Goal: Find specific page/section: Find specific page/section

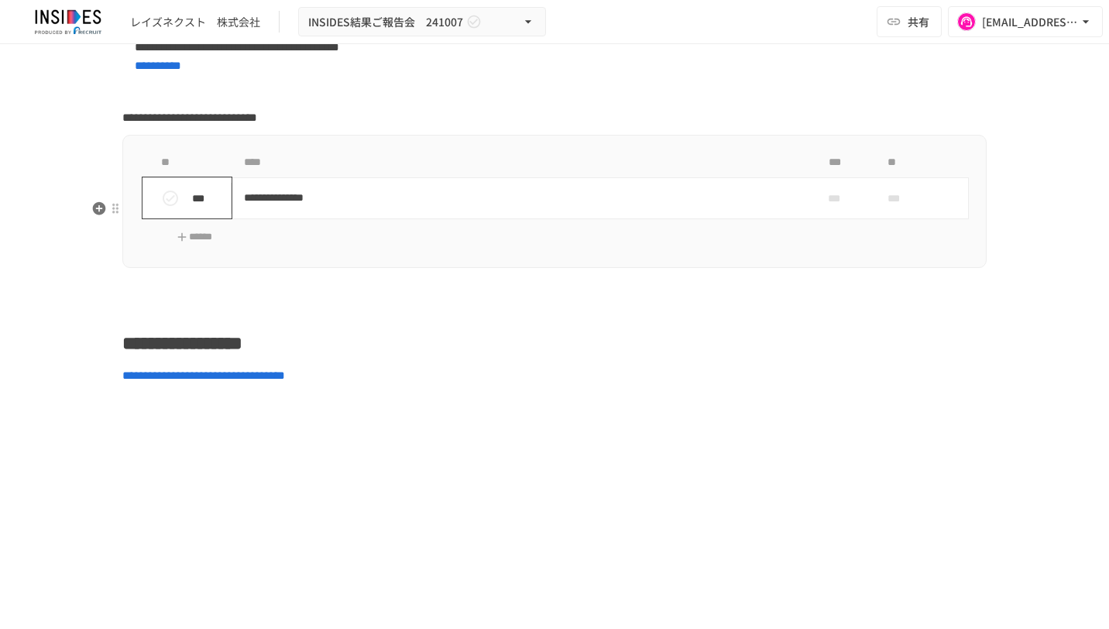
scroll to position [5576, 0]
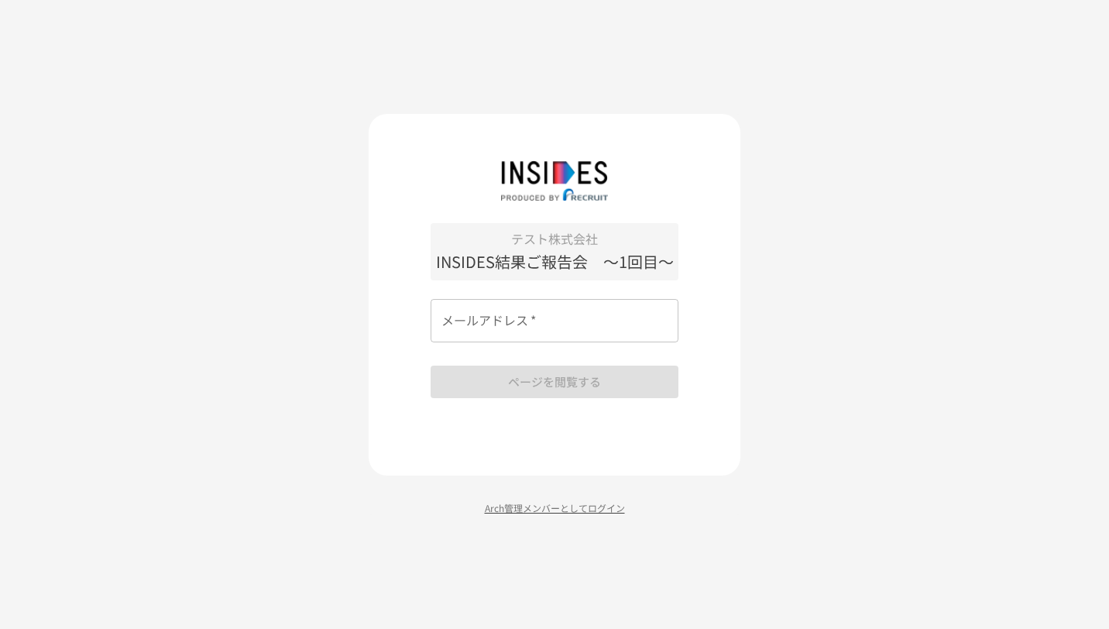
click at [561, 511] on p "Arch管理メンバーとしてログイン" at bounding box center [555, 507] width 372 height 15
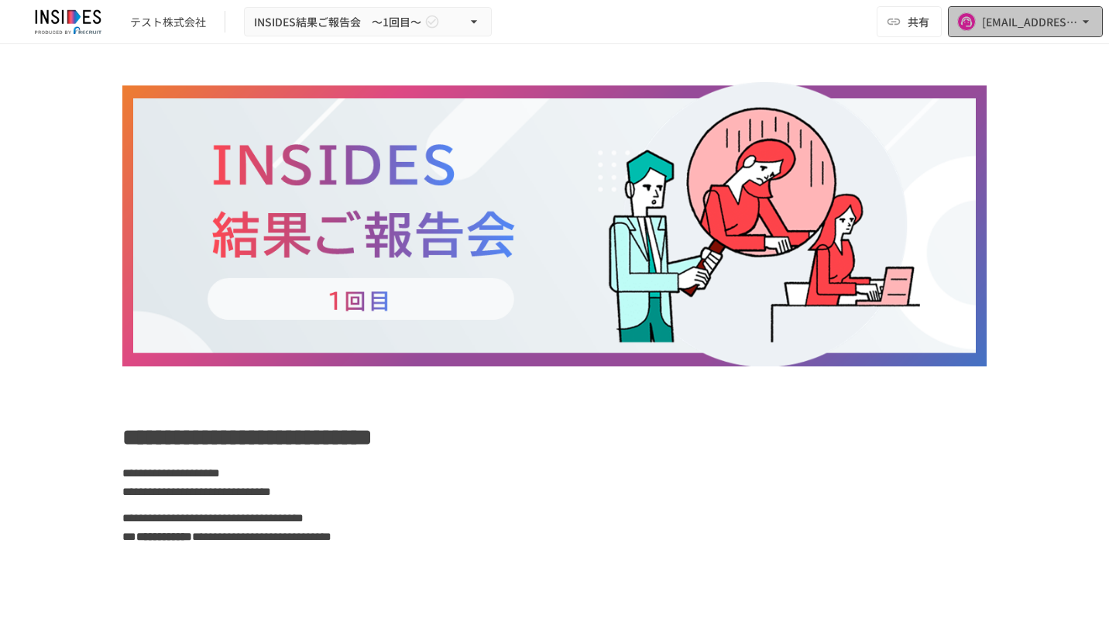
click at [1027, 22] on div "[EMAIL_ADDRESS][DOMAIN_NAME]" at bounding box center [1030, 21] width 96 height 19
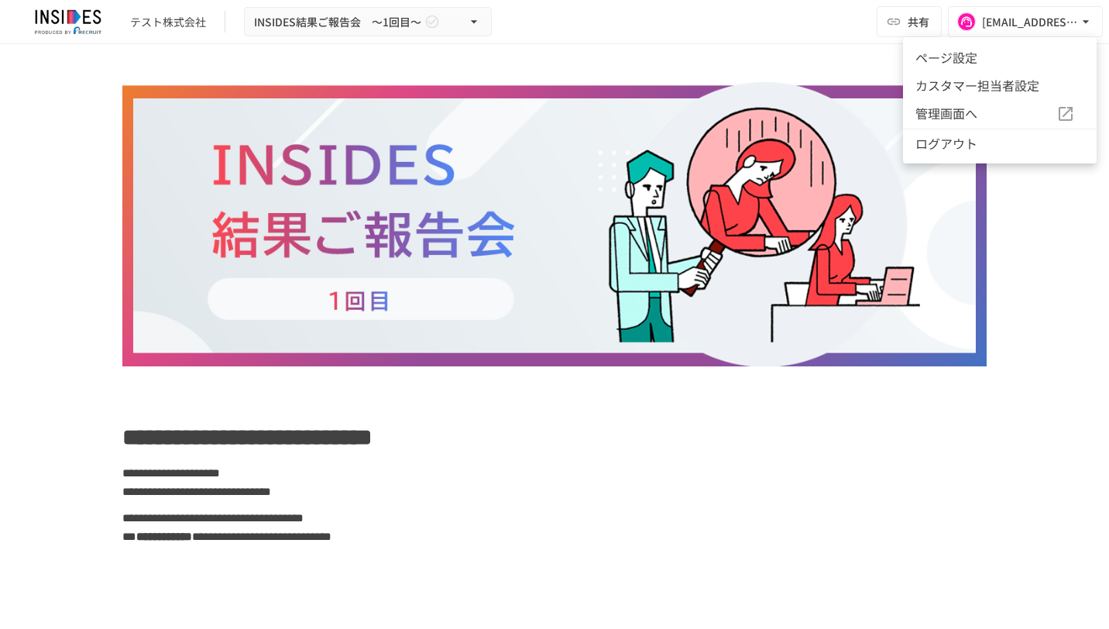
click at [940, 113] on span "管理画面へ" at bounding box center [985, 114] width 141 height 20
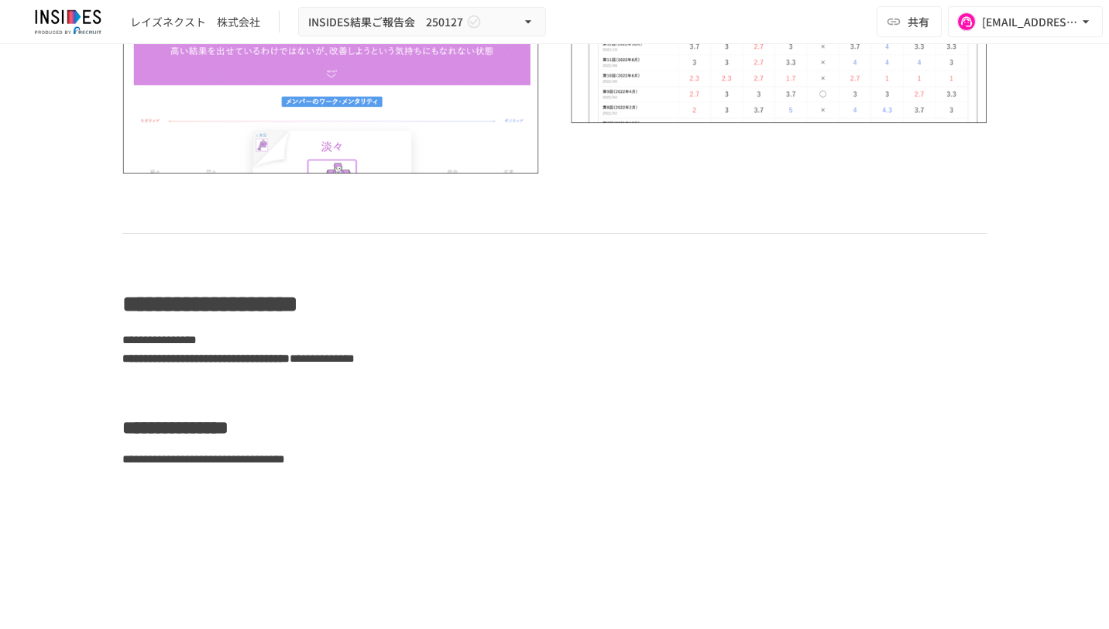
scroll to position [4337, 0]
